Goal: Task Accomplishment & Management: Use online tool/utility

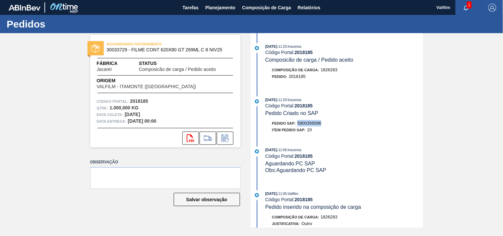
drag, startPoint x: 297, startPoint y: 122, endPoint x: 328, endPoint y: 126, distance: 31.4
click at [328, 126] on div "Pedido SAP: 5800356596" at bounding box center [345, 123] width 158 height 7
copy span "5800356596"
click at [460, 146] on div "AGUARDANDO FATURAMENTO 30033729 - FILME CONT 620X80 GT 269ML C 8 NIV25 Fábrica …" at bounding box center [251, 130] width 503 height 195
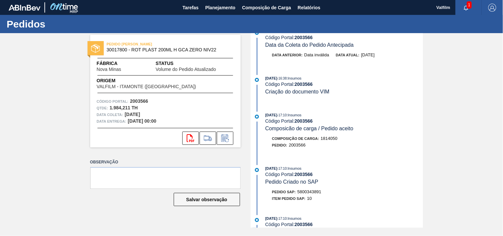
scroll to position [110, 0]
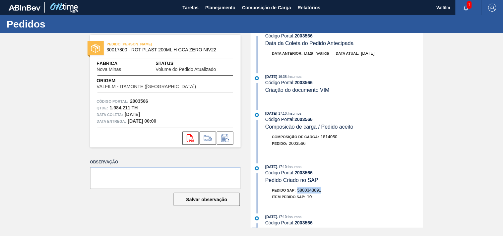
drag, startPoint x: 299, startPoint y: 194, endPoint x: 345, endPoint y: 192, distance: 46.1
click at [343, 193] on div "Pedido SAP: 5800343891" at bounding box center [345, 190] width 158 height 7
copy span "5800343891"
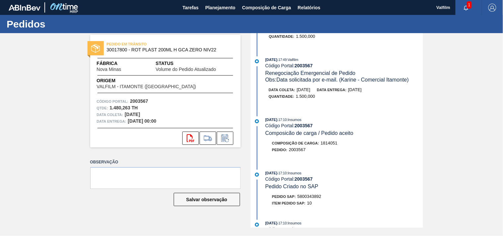
scroll to position [442, 0]
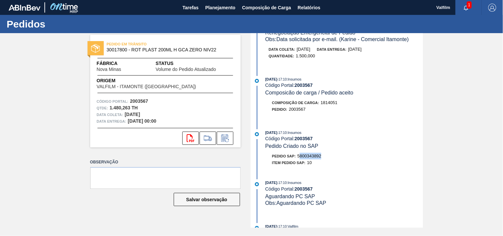
drag, startPoint x: 300, startPoint y: 161, endPoint x: 327, endPoint y: 162, distance: 27.5
click at [326, 160] on div "Pedido SAP: 5800343892" at bounding box center [345, 156] width 158 height 7
click at [327, 160] on div "Pedido SAP: 5800343892" at bounding box center [345, 156] width 158 height 7
drag, startPoint x: 325, startPoint y: 163, endPoint x: 298, endPoint y: 162, distance: 27.5
click at [298, 160] on div "Pedido SAP: 5800343892" at bounding box center [345, 156] width 158 height 7
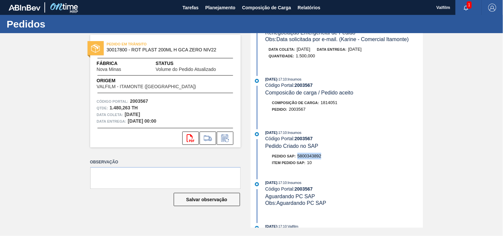
copy span "5800343892"
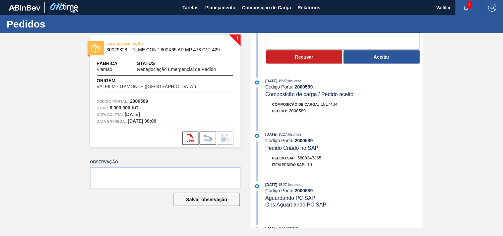
scroll to position [74, 0]
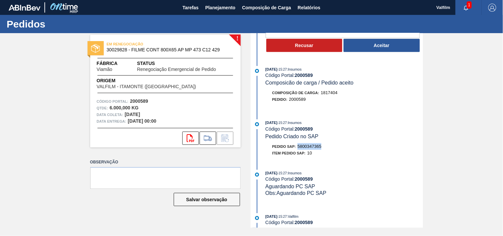
drag, startPoint x: 311, startPoint y: 146, endPoint x: 346, endPoint y: 146, distance: 35.1
click at [346, 146] on div "Pedido SAP: 5800347365" at bounding box center [345, 146] width 158 height 7
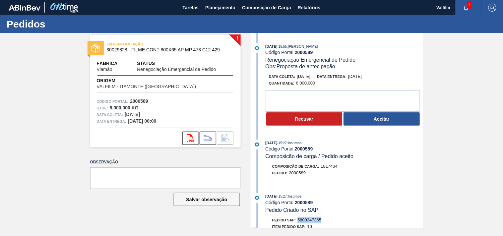
click at [469, 100] on div "! EM RENEGOCIAÇÃO 30029828 - FILME CONT 800X65 AP MP 473 C12 429 Fábrica Viamão…" at bounding box center [251, 130] width 503 height 195
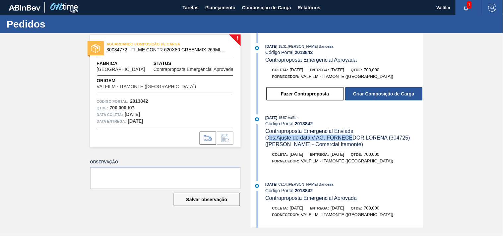
drag, startPoint x: 273, startPoint y: 137, endPoint x: 381, endPoint y: 137, distance: 108.8
click at [362, 137] on span "Obs: Ajuste de data // AG. FORNECEDOR LORENA (304725) (Ana Carolina - Comercial…" at bounding box center [338, 141] width 146 height 12
click at [382, 137] on span "Obs: Ajuste de data // AG. FORNECEDOR LORENA (304725) (Ana Carolina - Comercial…" at bounding box center [338, 141] width 146 height 12
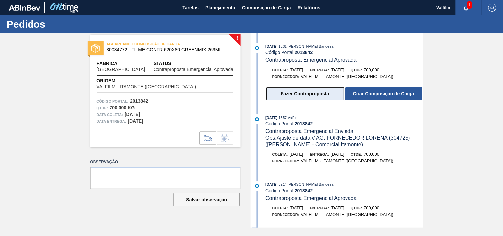
click at [303, 92] on button "Fazer Contraproposta" at bounding box center [305, 93] width 78 height 13
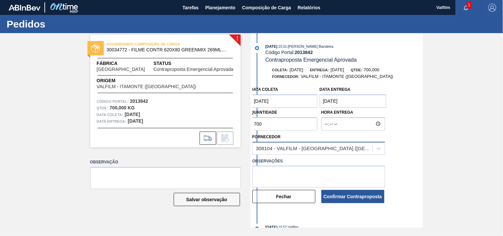
click at [320, 143] on div "308104 - VALFILM - ITAMONTE (MG)" at bounding box center [318, 148] width 133 height 13
click at [323, 150] on div "308104 - VALFILM - ITAMONTE (MG)" at bounding box center [314, 149] width 117 height 6
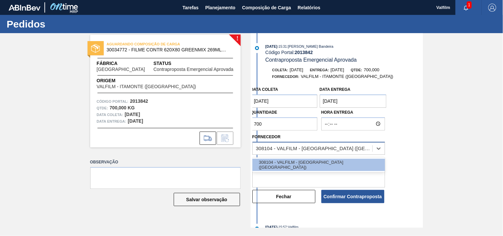
click at [323, 150] on div "308104 - VALFILM - ITAMONTE (MG)" at bounding box center [314, 149] width 117 height 6
click at [294, 176] on textarea at bounding box center [318, 177] width 133 height 22
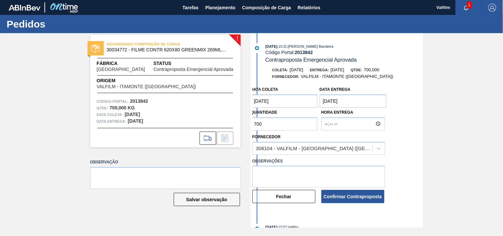
click at [273, 100] on coleta "[DATE]" at bounding box center [284, 101] width 67 height 13
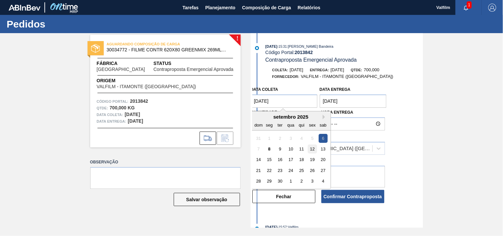
click at [313, 148] on div "12" at bounding box center [312, 149] width 9 height 9
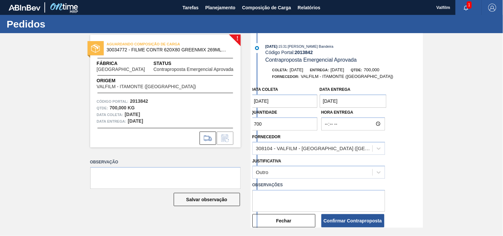
click at [281, 103] on coleta "12/09/2025" at bounding box center [284, 101] width 67 height 13
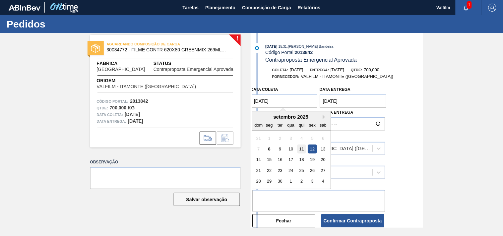
click at [302, 149] on div "11" at bounding box center [301, 149] width 9 height 9
type coleta "11/09/2025"
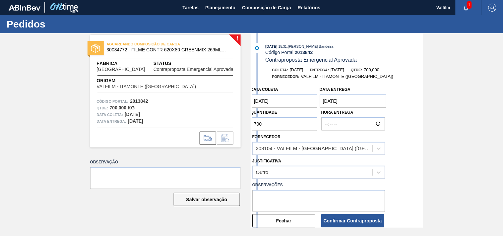
click at [343, 101] on entrega "08/09/2025" at bounding box center [353, 101] width 67 height 13
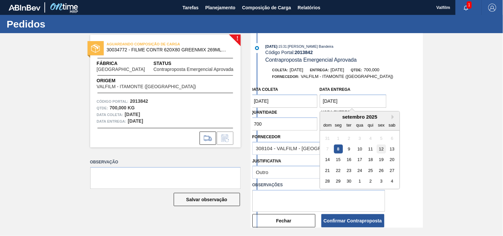
click at [382, 147] on div "12" at bounding box center [381, 149] width 9 height 9
type entrega "12/09/2025"
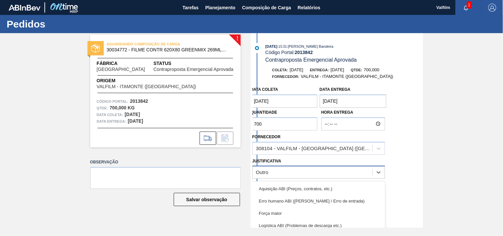
click at [289, 168] on div "Outro" at bounding box center [313, 173] width 120 height 10
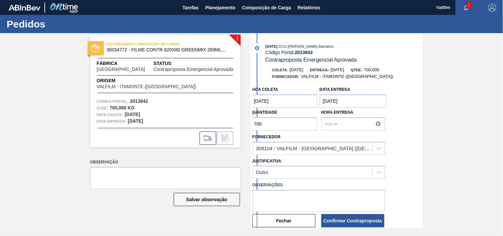
click at [305, 155] on div "Justificativa Outro" at bounding box center [319, 167] width 138 height 24
click at [313, 145] on div "308104 - VALFILM - ITAMONTE (MG)" at bounding box center [313, 149] width 120 height 10
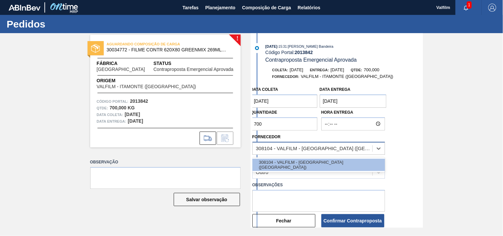
click at [314, 147] on div "308104 - VALFILM - ITAMONTE (MG)" at bounding box center [314, 149] width 117 height 6
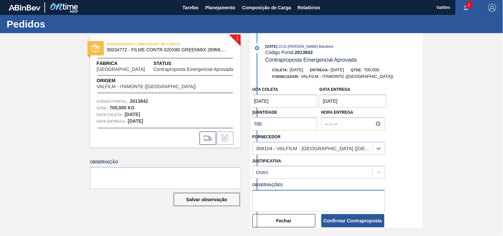
click at [271, 198] on textarea at bounding box center [318, 201] width 133 height 22
click at [297, 197] on textarea "Ajustar o fornecedor para Lorena. (Karine - Comercial Itamonte)" at bounding box center [318, 201] width 133 height 22
click at [334, 197] on textarea "Ajustar o fornecedor para Lorena. (Karine - Comercial Itamonte)" at bounding box center [318, 201] width 133 height 22
click at [372, 201] on textarea "Ajustar o fornecedor para Lorena. (Karine - Comercial Itamonte)" at bounding box center [318, 201] width 133 height 22
drag, startPoint x: 271, startPoint y: 194, endPoint x: 345, endPoint y: 195, distance: 73.6
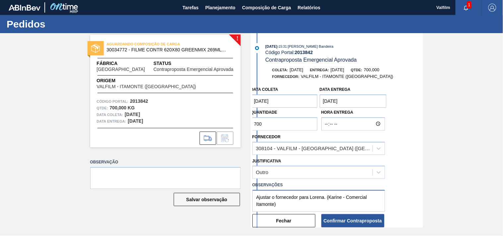
click at [317, 194] on textarea "Ajustar o fornecedor para Lorena. (Karine - Comercial Itamonte)" at bounding box center [318, 201] width 133 height 22
click at [345, 195] on textarea "Ajustar o fornecedor para Lorena. (Karine - Comercial Itamonte)" at bounding box center [318, 201] width 133 height 22
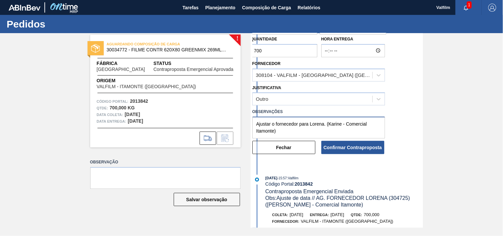
scroll to position [74, 0]
type textarea "Ajustar o fornecedor para Lorena. (Karine - Comercial Itamonte)"
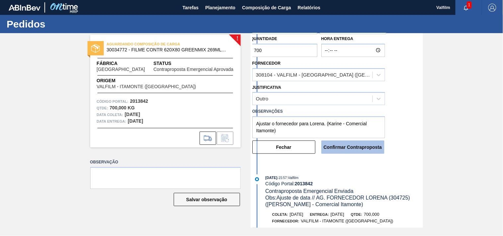
click at [353, 149] on button "Confirmar Contraproposta" at bounding box center [352, 147] width 63 height 13
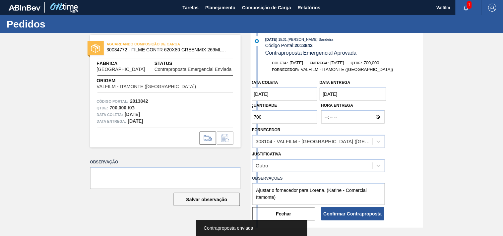
scroll to position [141, 0]
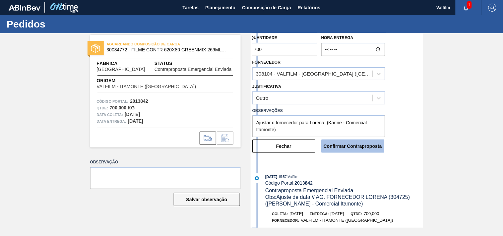
click at [343, 148] on button "Confirmar Contraproposta" at bounding box center [352, 146] width 63 height 13
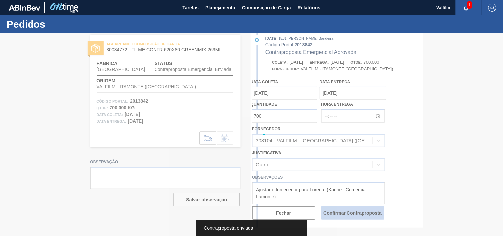
scroll to position [209, 0]
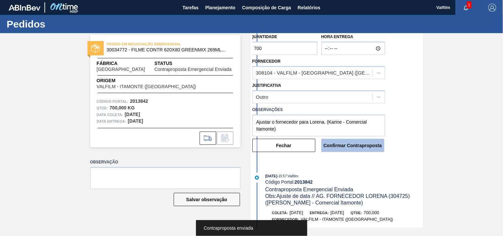
click at [344, 150] on button "Confirmar Contraproposta" at bounding box center [352, 145] width 63 height 13
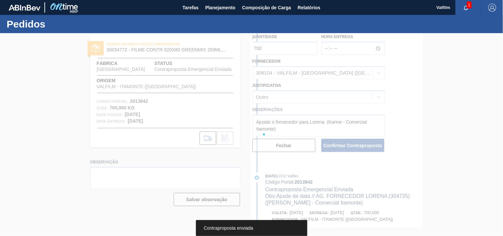
scroll to position [277, 0]
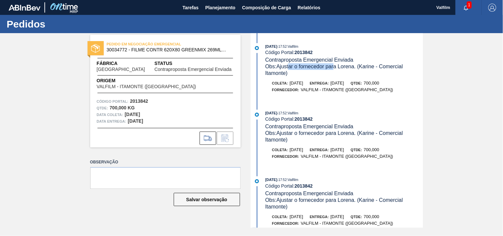
drag, startPoint x: 298, startPoint y: 66, endPoint x: 379, endPoint y: 70, distance: 81.7
click at [373, 70] on div "Obs: Ajustar o fornecedor para [PERSON_NAME]. ([PERSON_NAME] - Comercial Itamon…" at bounding box center [344, 69] width 158 height 13
click at [379, 70] on div "Obs: Ajustar o fornecedor para [PERSON_NAME]. ([PERSON_NAME] - Comercial Itamon…" at bounding box center [344, 69] width 158 height 13
click at [466, 6] on icon "button" at bounding box center [466, 8] width 4 height 5
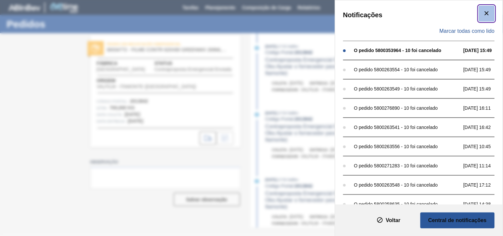
click at [493, 14] on button "botão de ícone" at bounding box center [487, 14] width 16 height 16
